Goal: Find specific fact: Find specific fact

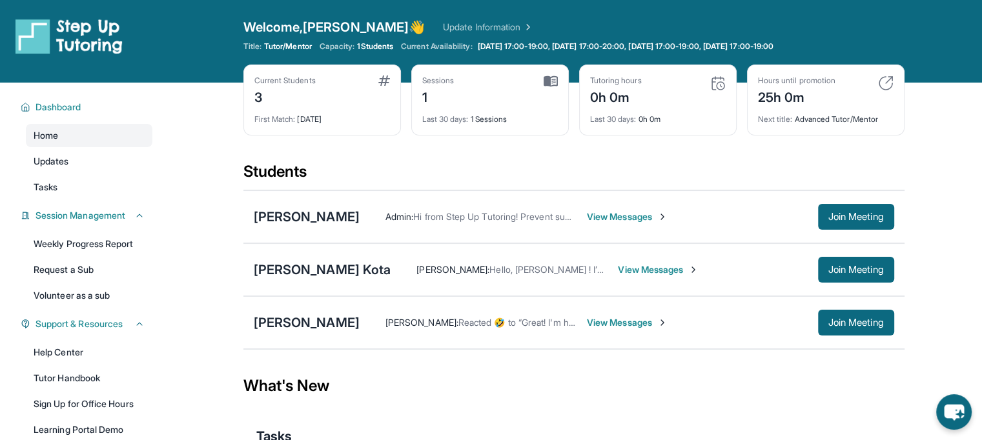
click at [643, 391] on div "What's New" at bounding box center [573, 386] width 661 height 57
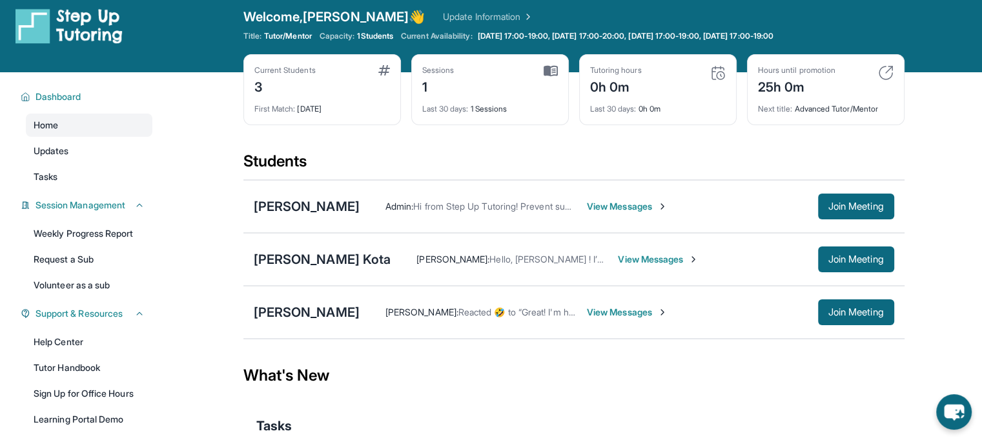
scroll to position [4, 0]
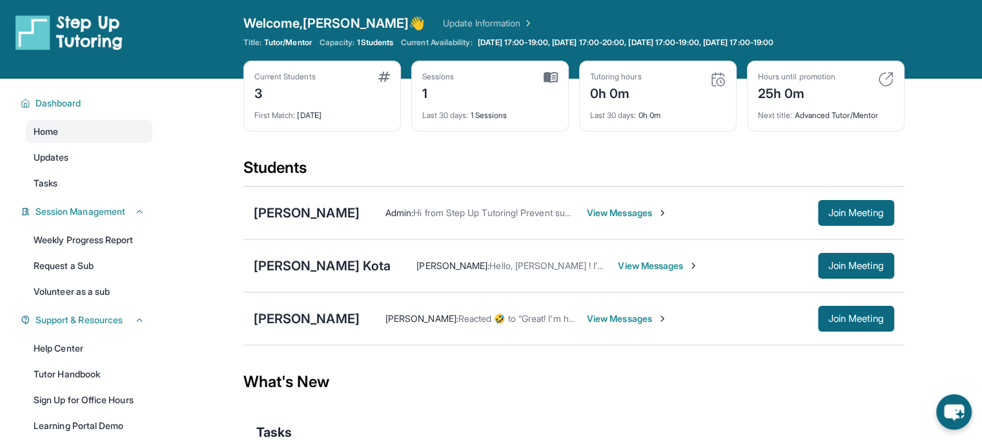
click at [596, 320] on span "View Messages" at bounding box center [627, 319] width 81 height 13
click at [298, 316] on div "[PERSON_NAME]" at bounding box center [307, 319] width 106 height 18
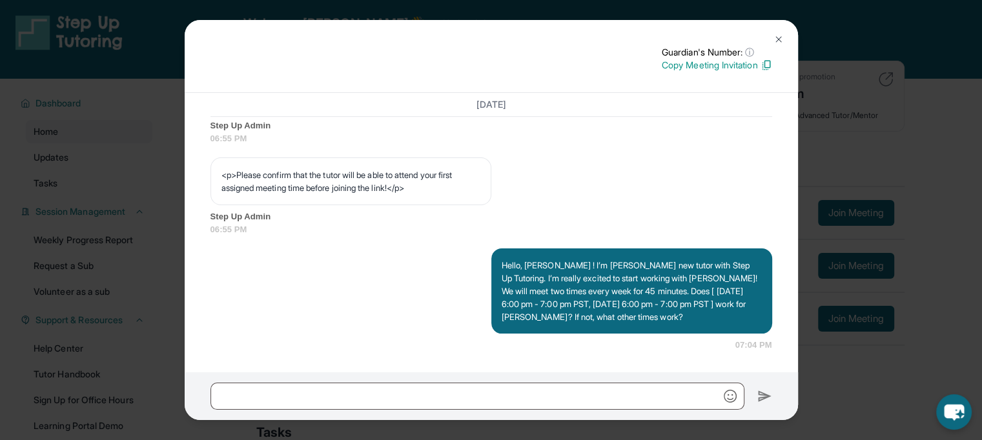
scroll to position [837, 0]
click at [785, 38] on button at bounding box center [779, 39] width 26 height 26
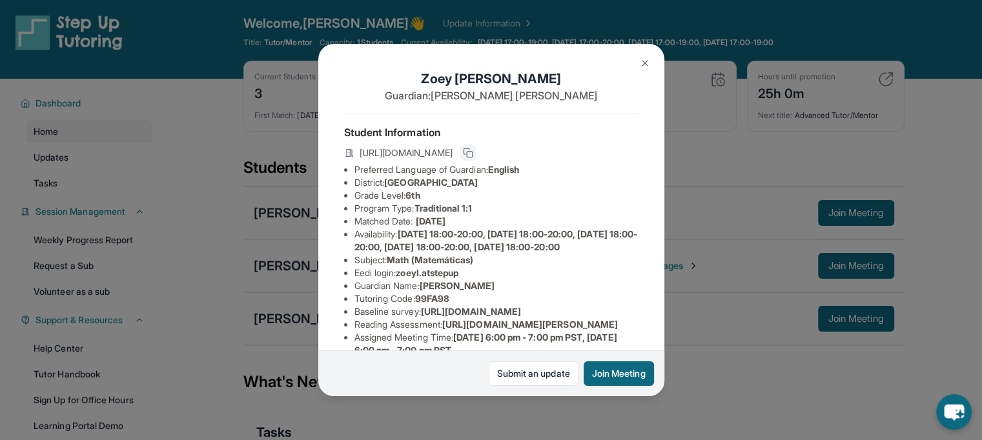
click at [473, 158] on icon at bounding box center [468, 153] width 10 height 10
click at [473, 156] on icon at bounding box center [468, 153] width 10 height 10
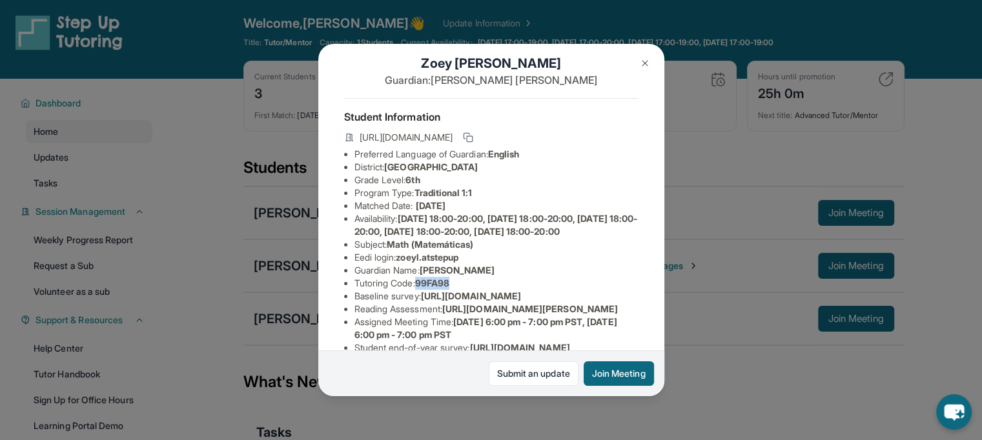
drag, startPoint x: 421, startPoint y: 307, endPoint x: 481, endPoint y: 313, distance: 60.3
click at [481, 313] on ul "Preferred Language of Guardian: English District: Burbank Unified School Distri…" at bounding box center [491, 283] width 294 height 271
copy span "99FA98"
click at [265, 232] on div "[PERSON_NAME] Guardian: [PERSON_NAME] Student Information [URL][DOMAIN_NAME] Pr…" at bounding box center [491, 220] width 982 height 440
